Goal: Task Accomplishment & Management: Use online tool/utility

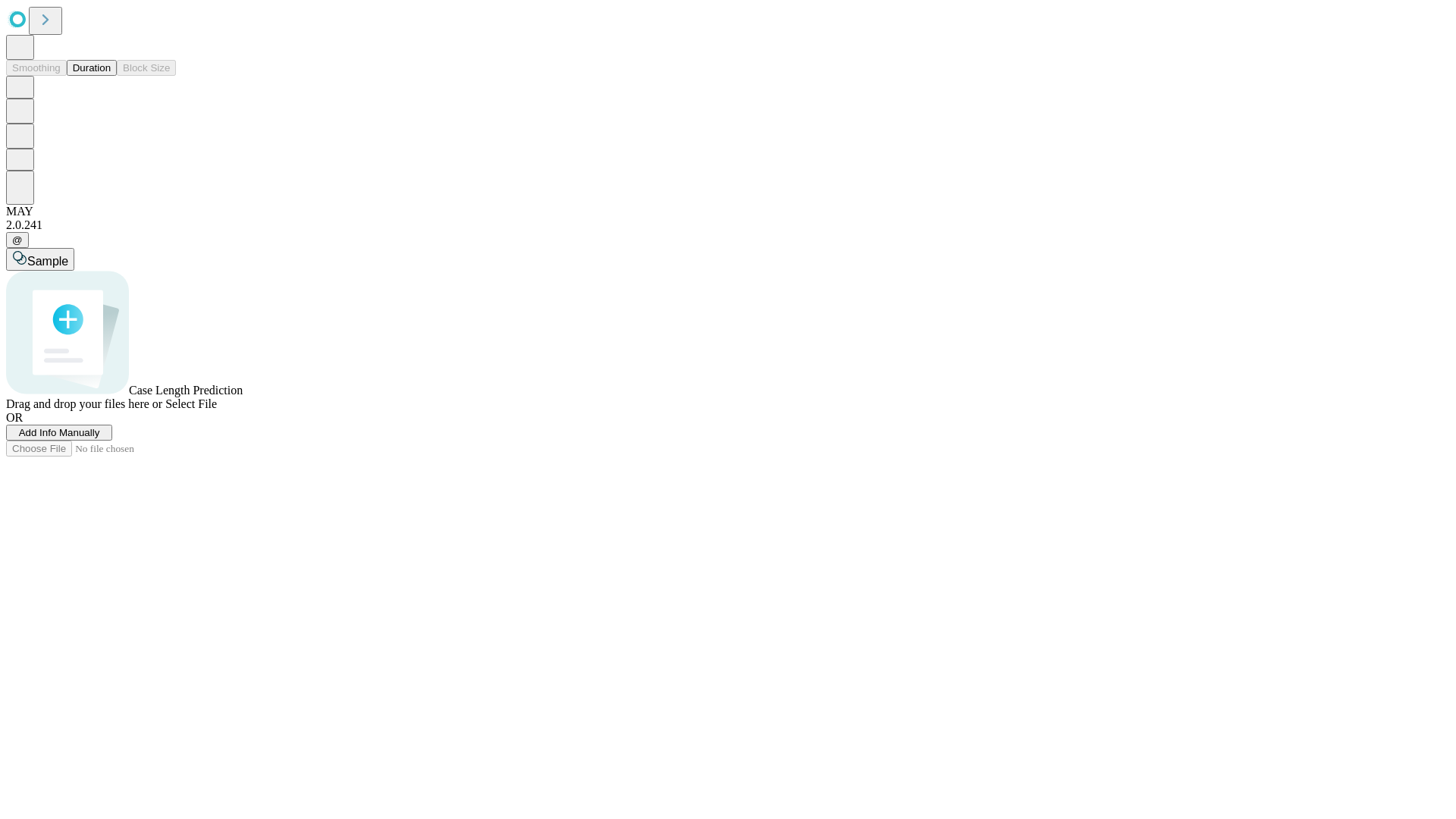
click at [111, 76] on button "Duration" at bounding box center [91, 68] width 50 height 16
click at [100, 438] on span "Add Info Manually" at bounding box center [59, 432] width 81 height 12
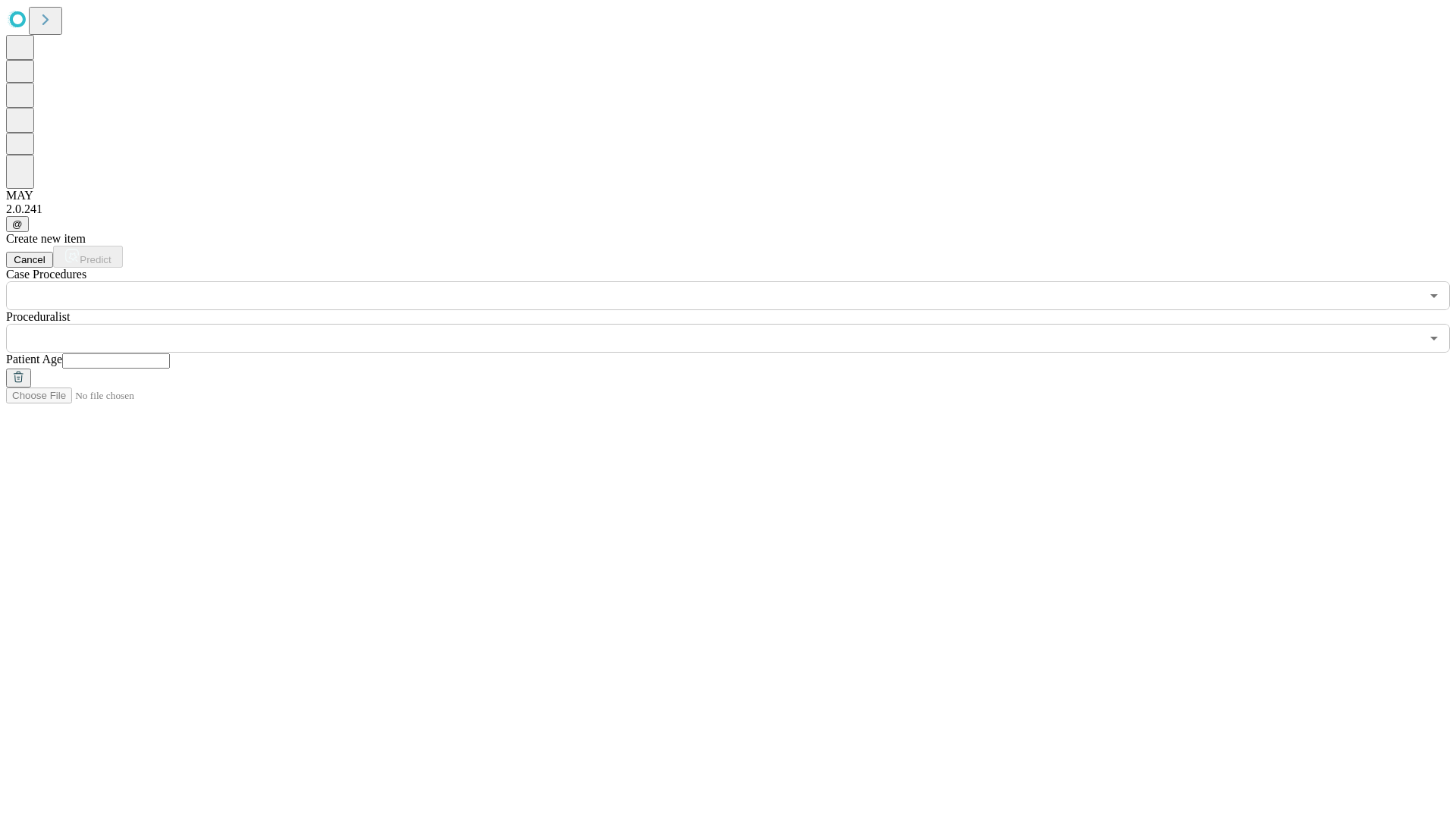
click at [170, 353] on input "text" at bounding box center [116, 360] width 108 height 15
type input "**"
click at [738, 324] on input "text" at bounding box center [713, 338] width 1414 height 29
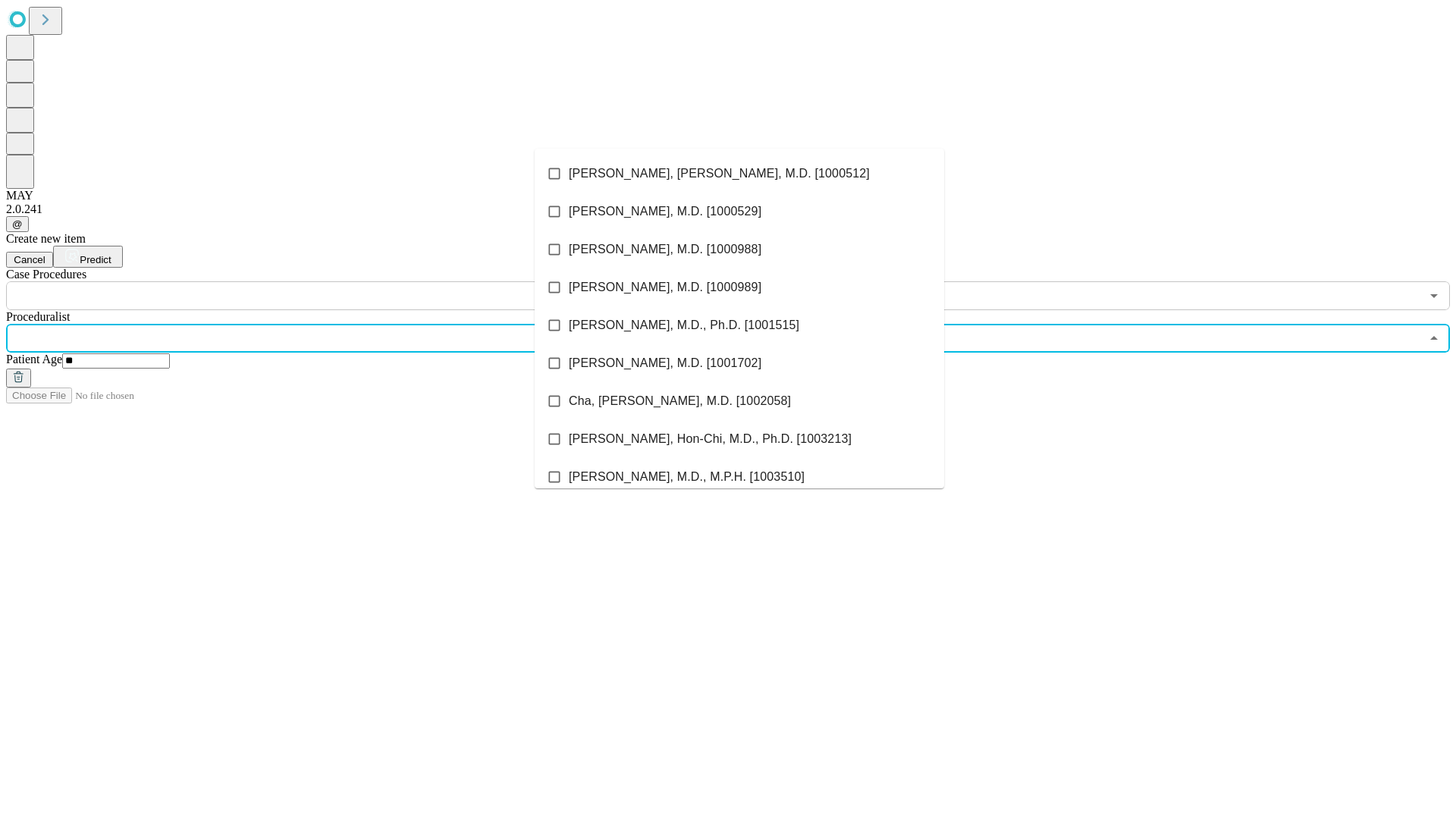
click at [739, 174] on li "[PERSON_NAME], [PERSON_NAME], M.D. [1000512]" at bounding box center [739, 174] width 410 height 38
